Goal: Task Accomplishment & Management: Manage account settings

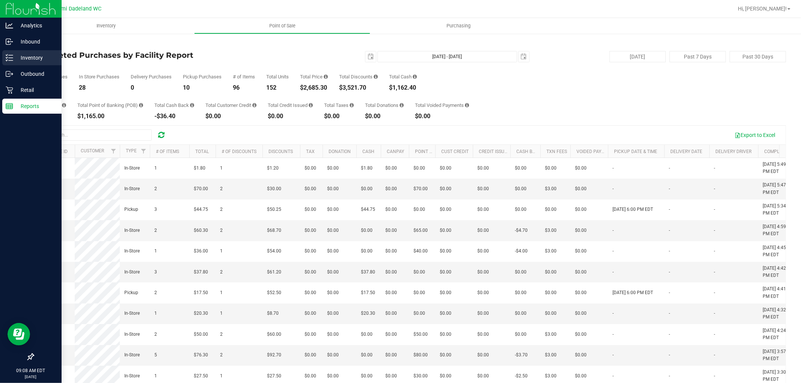
click at [11, 58] on line at bounding box center [11, 58] width 4 height 0
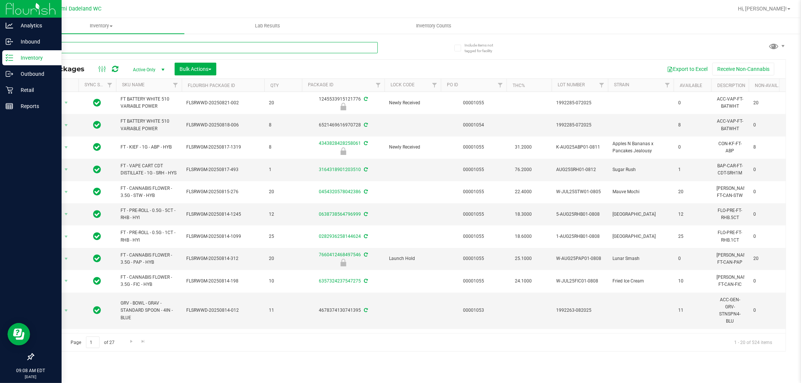
click at [148, 43] on input "text" at bounding box center [205, 47] width 345 height 11
type input "cmm"
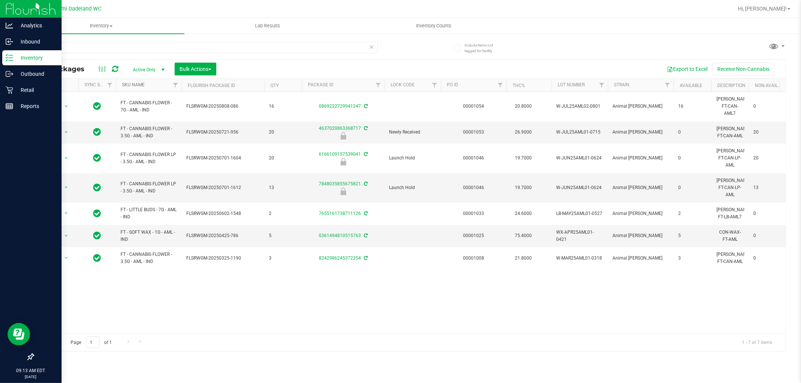
click at [139, 86] on link "SKU Name" at bounding box center [133, 84] width 23 height 5
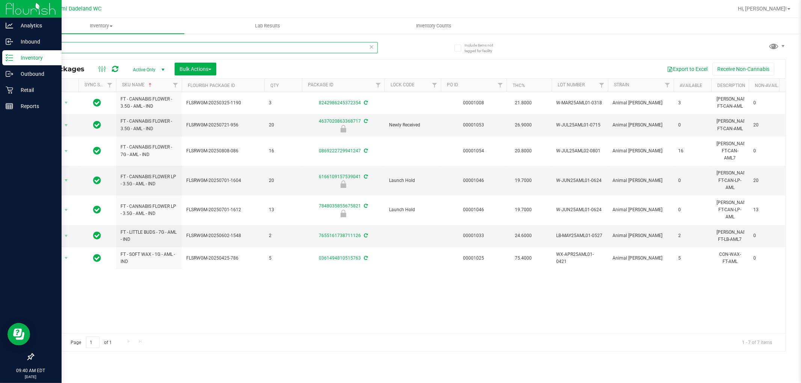
click at [110, 48] on input "aml" at bounding box center [205, 47] width 345 height 11
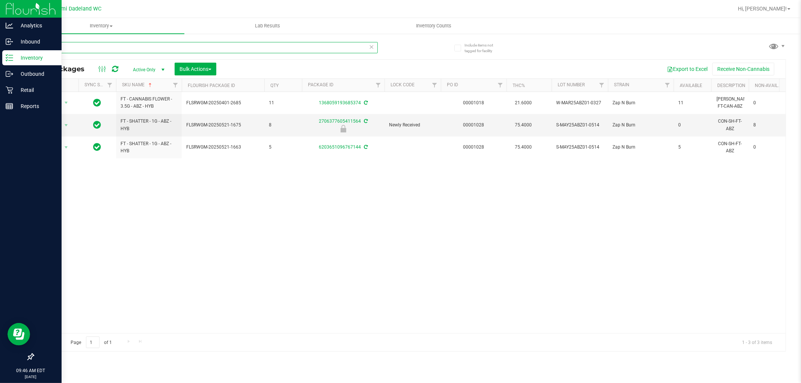
click at [80, 50] on input "abz" at bounding box center [205, 47] width 345 height 11
type input "a"
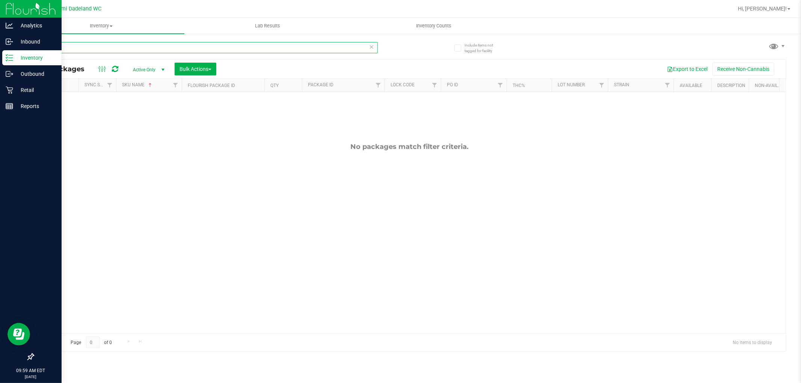
type input "bza1"
click at [372, 46] on icon at bounding box center [371, 46] width 5 height 9
click at [338, 45] on input "text" at bounding box center [205, 47] width 345 height 11
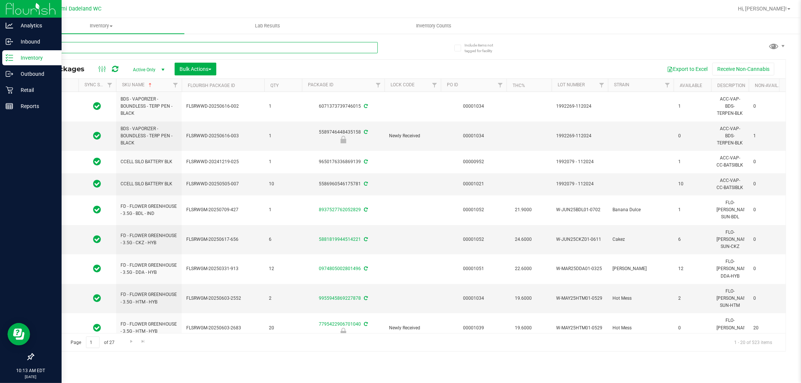
click at [338, 45] on input "text" at bounding box center [205, 47] width 345 height 11
click at [12, 91] on icon at bounding box center [10, 90] width 8 height 8
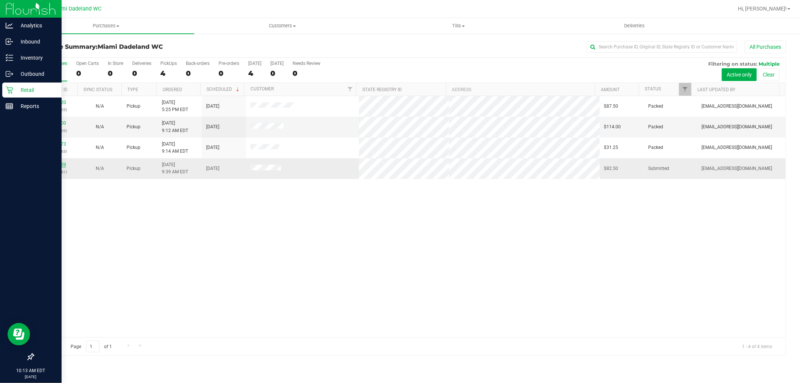
click at [50, 163] on link "11842159" at bounding box center [55, 164] width 21 height 5
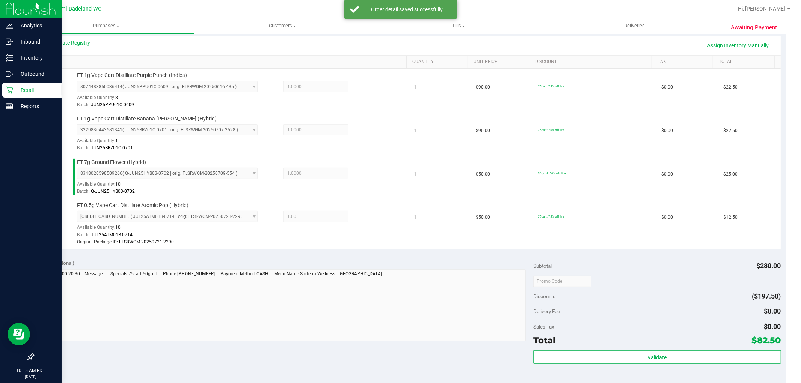
scroll to position [292, 0]
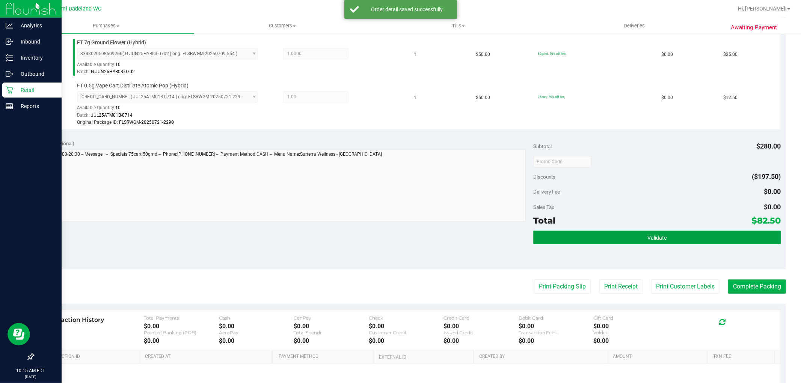
click at [685, 233] on button "Validate" at bounding box center [657, 238] width 248 height 14
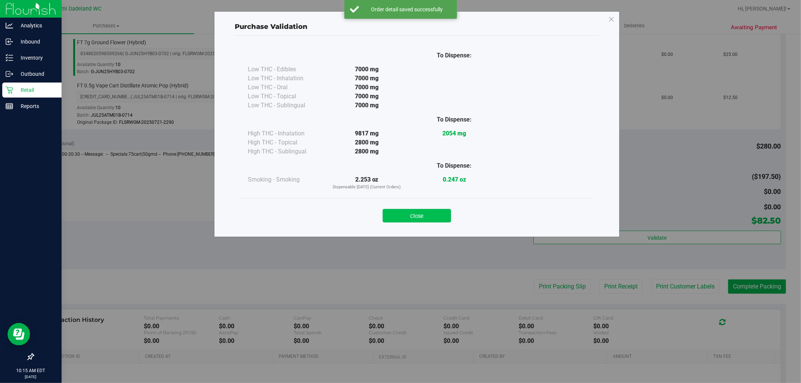
click at [423, 212] on button "Close" at bounding box center [417, 216] width 68 height 14
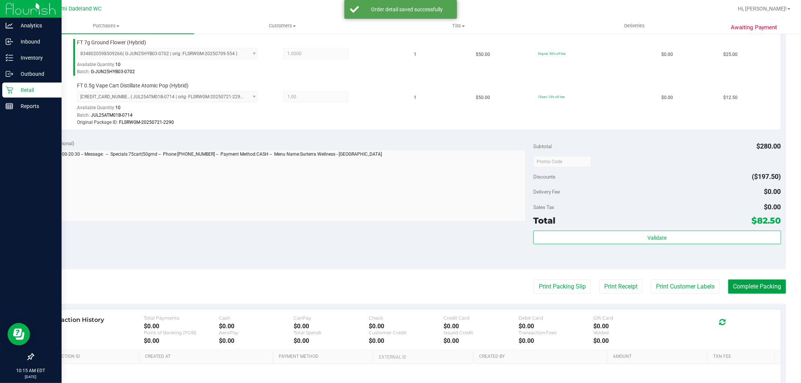
click at [768, 285] on button "Complete Packing" at bounding box center [757, 287] width 58 height 14
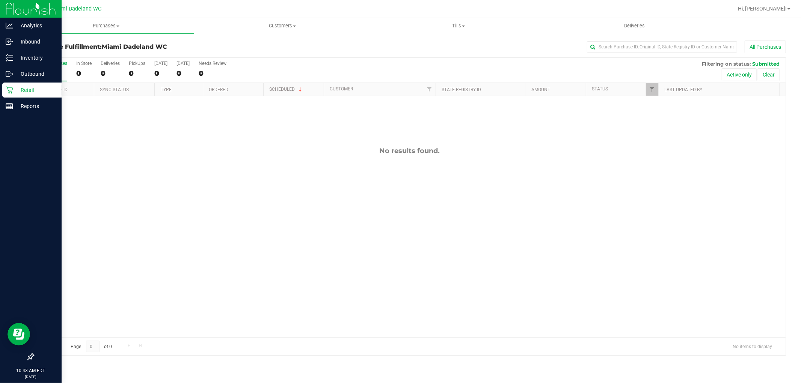
click at [345, 42] on div "All Purchases" at bounding box center [535, 47] width 502 height 13
click at [27, 58] on p "Inventory" at bounding box center [35, 57] width 45 height 9
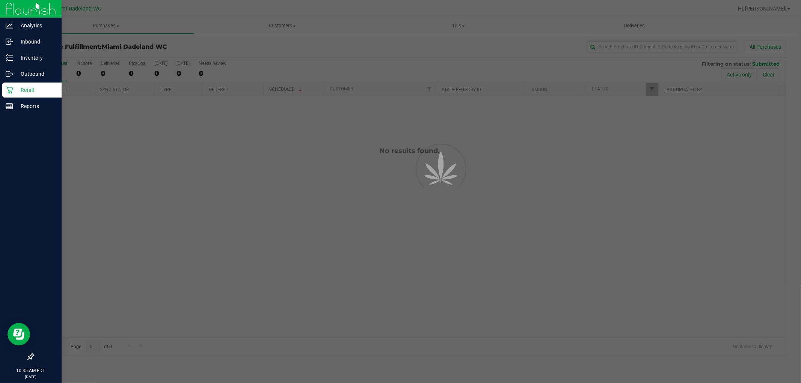
click at [116, 50] on div at bounding box center [400, 191] width 801 height 383
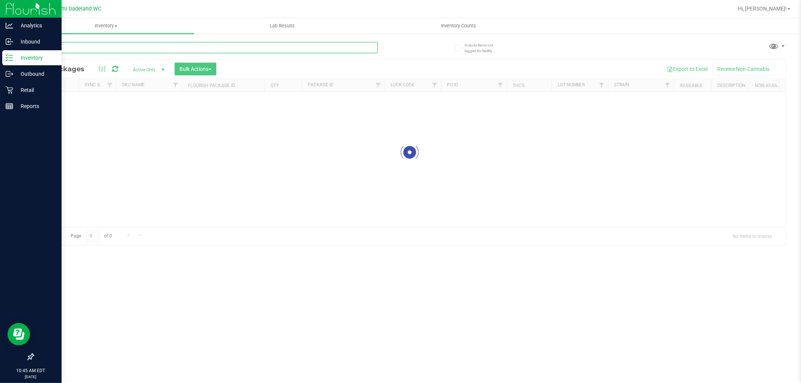
click at [128, 49] on input "text" at bounding box center [205, 47] width 345 height 11
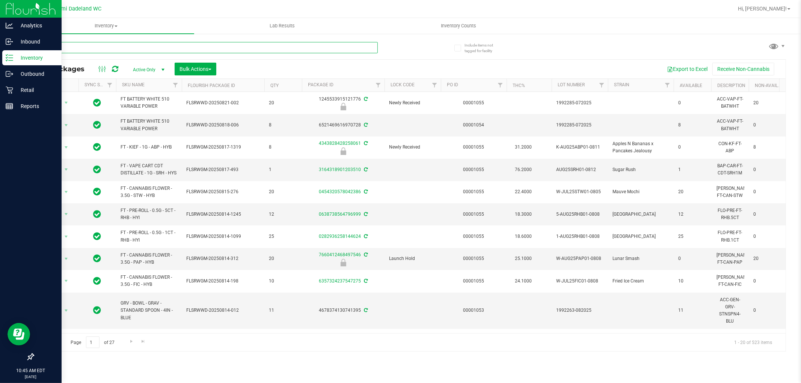
type input "mixed"
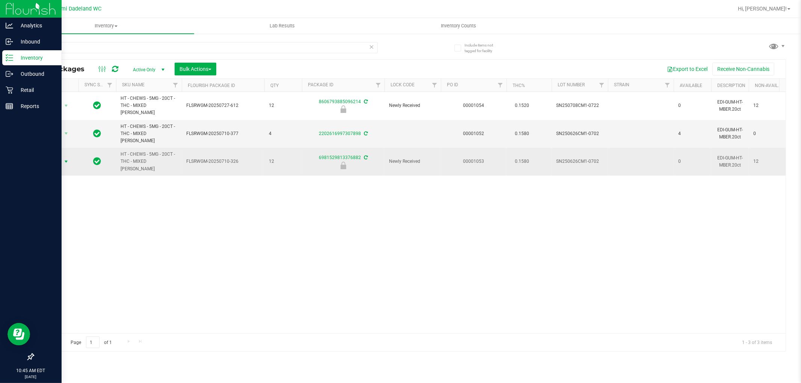
click at [54, 157] on span "Action" at bounding box center [51, 162] width 20 height 11
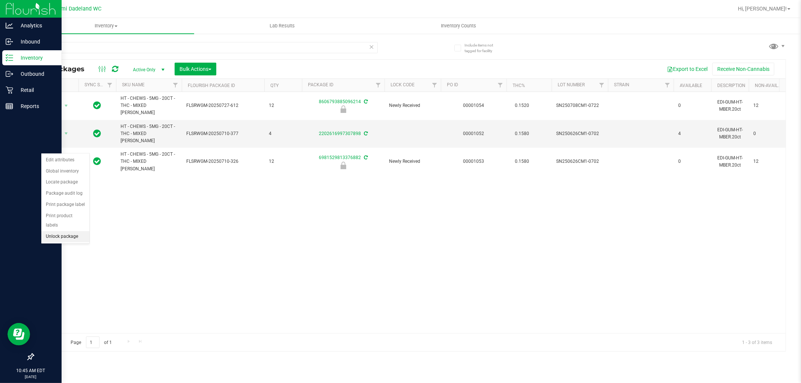
click at [69, 238] on li "Unlock package" at bounding box center [65, 236] width 48 height 11
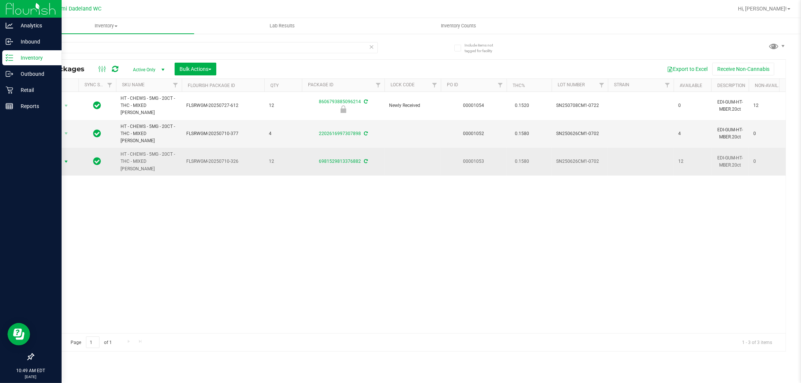
click at [56, 157] on span "Action" at bounding box center [51, 162] width 20 height 11
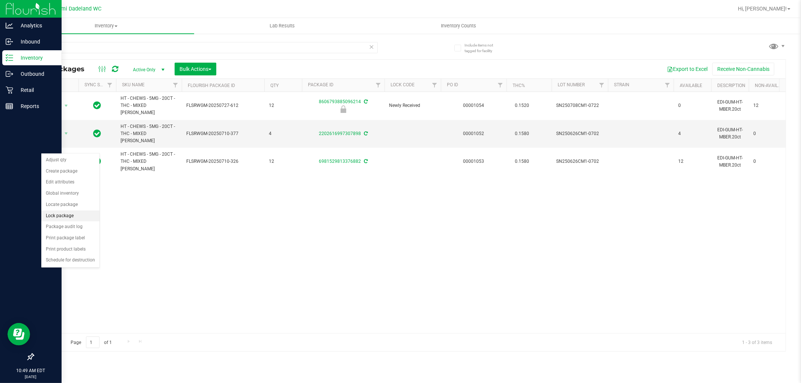
click at [84, 216] on li "Lock package" at bounding box center [70, 216] width 58 height 11
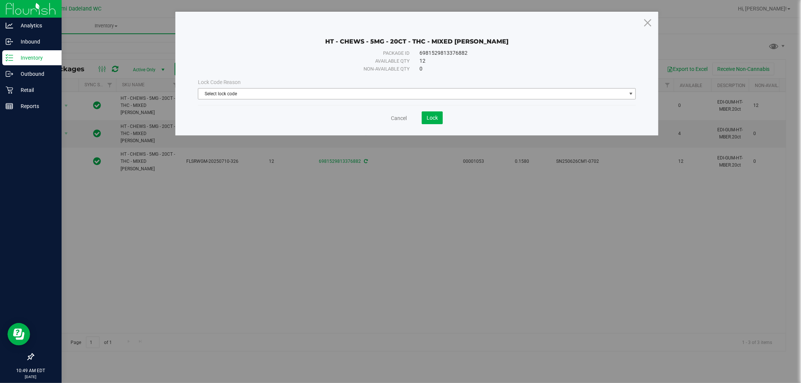
drag, startPoint x: 483, startPoint y: 94, endPoint x: 478, endPoint y: 96, distance: 5.6
click at [483, 94] on span "Select lock code" at bounding box center [412, 94] width 428 height 11
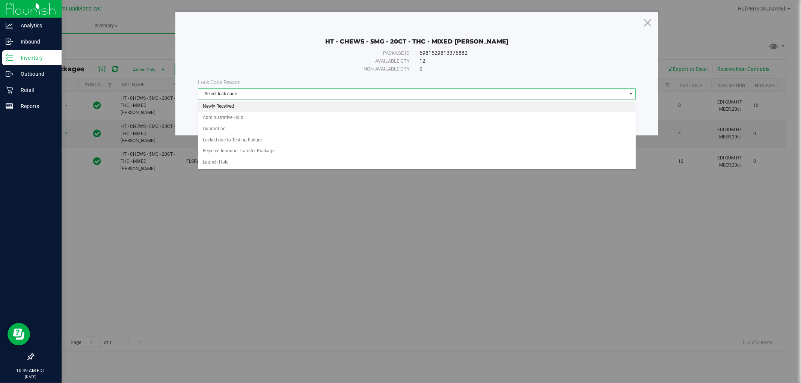
click at [385, 106] on li "Newly Received" at bounding box center [417, 106] width 438 height 11
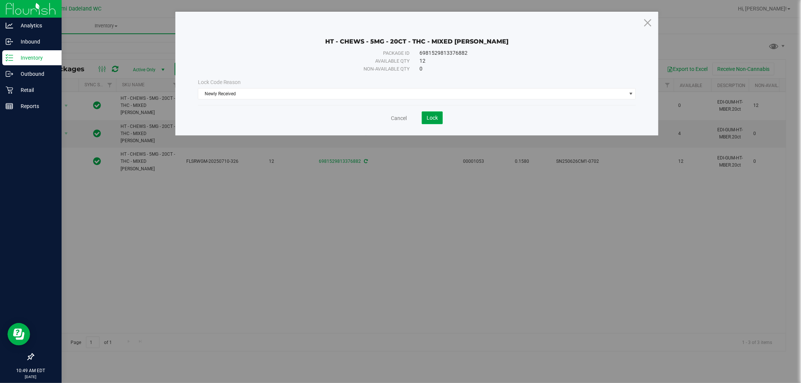
click at [436, 117] on span "Lock" at bounding box center [432, 118] width 11 height 6
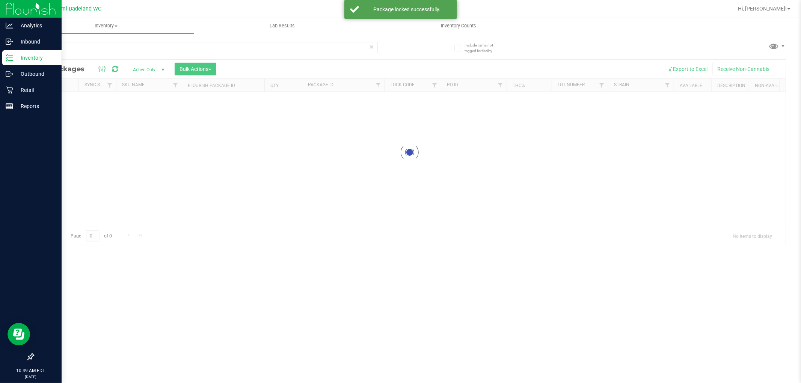
click at [65, 100] on div at bounding box center [409, 153] width 752 height 186
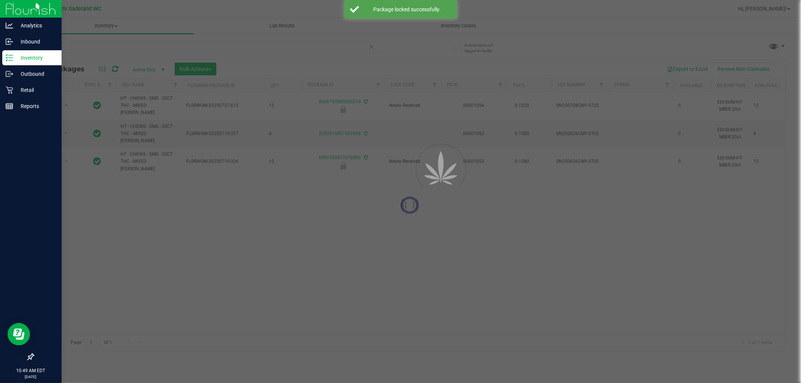
click at [64, 103] on div at bounding box center [409, 206] width 752 height 292
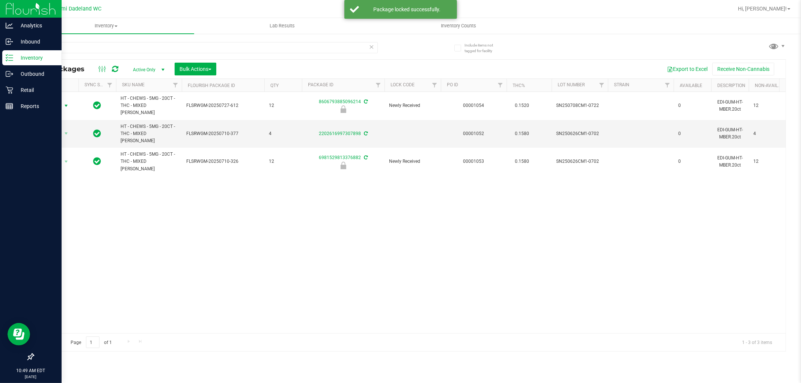
click at [64, 103] on span "select" at bounding box center [66, 106] width 6 height 6
click at [72, 192] on li "Unlock package" at bounding box center [65, 192] width 48 height 11
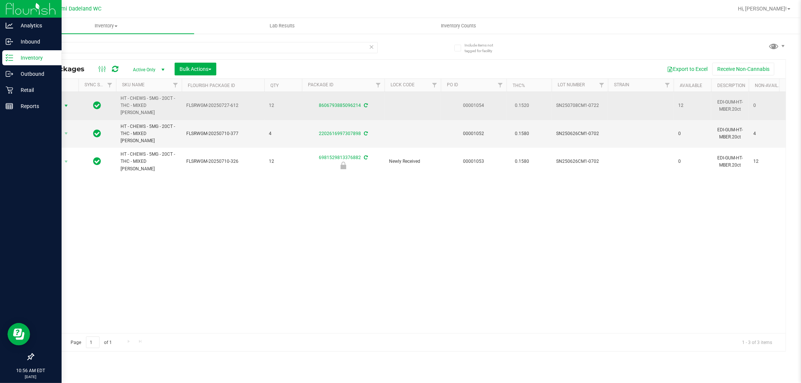
click at [49, 103] on span "Action" at bounding box center [51, 106] width 20 height 11
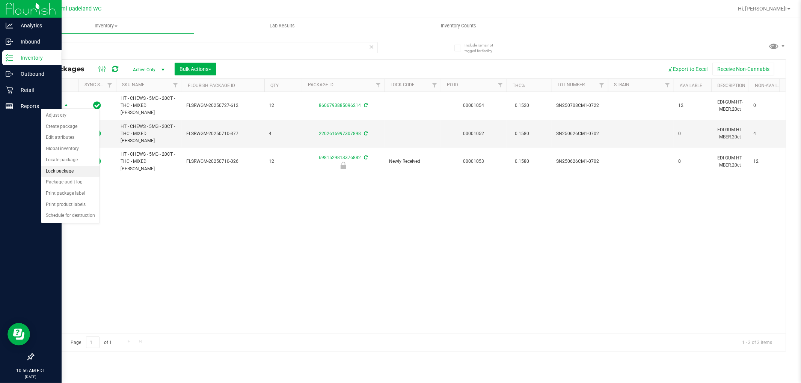
click at [78, 171] on li "Lock package" at bounding box center [70, 171] width 58 height 11
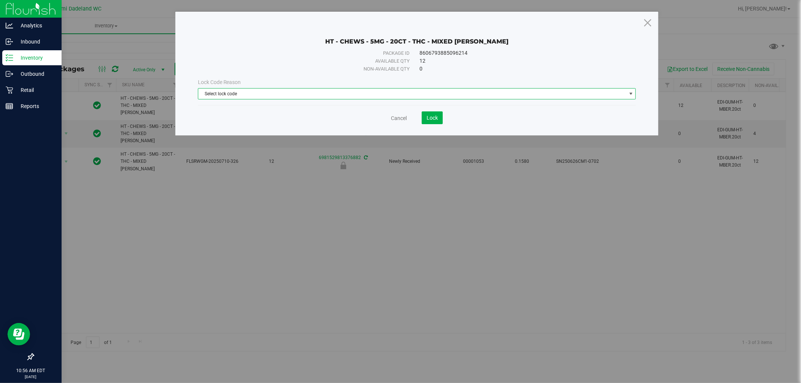
click at [392, 97] on span "Select lock code" at bounding box center [412, 94] width 428 height 11
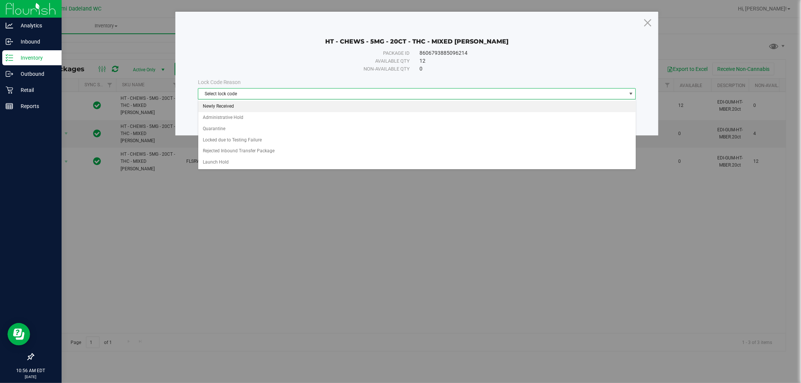
click at [322, 104] on li "Newly Received" at bounding box center [417, 106] width 438 height 11
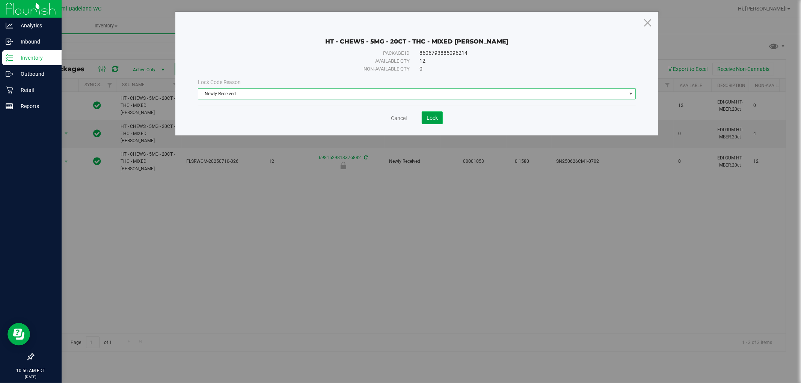
click at [437, 112] on button "Lock" at bounding box center [432, 118] width 21 height 13
